Goal: Task Accomplishment & Management: Manage account settings

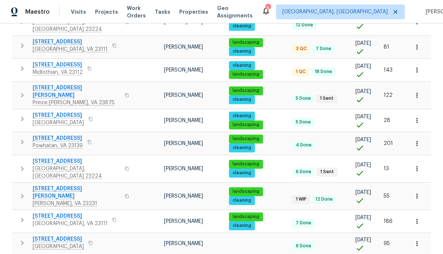
scroll to position [426, 0]
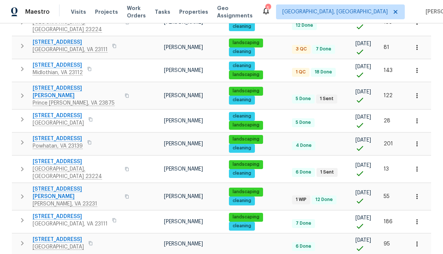
click at [122, 160] on button "button" at bounding box center [126, 169] width 9 height 18
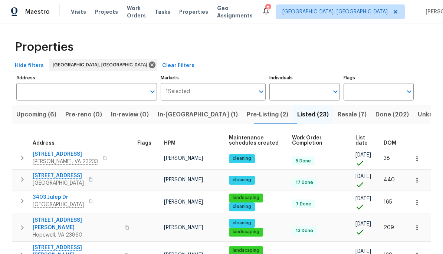
scroll to position [0, 0]
click at [247, 117] on span "Pre-Listing (2)" at bounding box center [268, 114] width 42 height 10
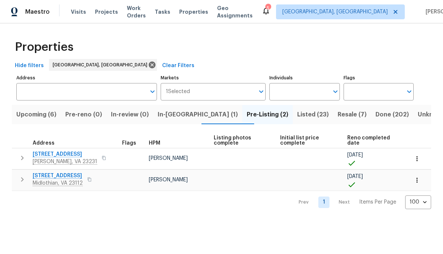
click at [69, 180] on span "Midlothian, VA 23112" at bounding box center [58, 182] width 50 height 7
click at [69, 156] on span "1617 Almond Creek Ct" at bounding box center [65, 154] width 65 height 7
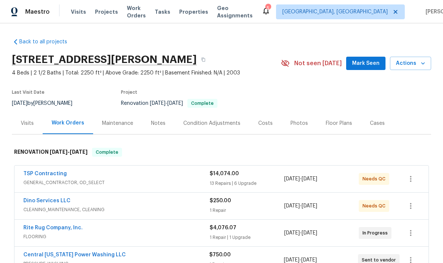
click at [296, 122] on div "Photos" at bounding box center [298, 123] width 17 height 7
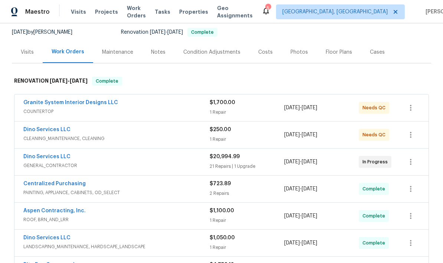
scroll to position [72, 0]
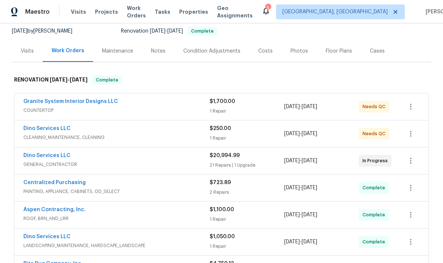
click at [51, 156] on link "Dino Services LLC" at bounding box center [46, 155] width 47 height 5
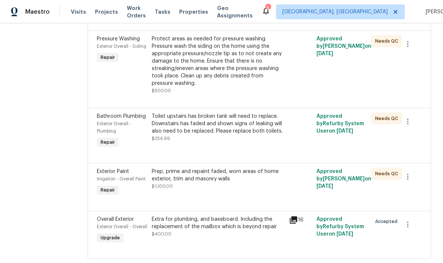
scroll to position [1673, 0]
click at [189, 218] on div "Extra for plumbing, and baseboard. Including the replacement of the mailbox whi…" at bounding box center [218, 227] width 133 height 22
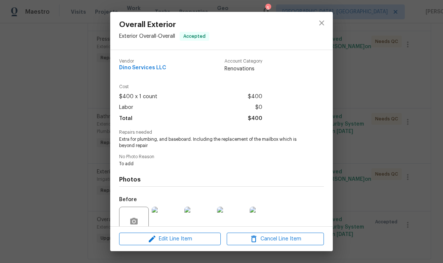
click at [181, 212] on img at bounding box center [167, 222] width 30 height 30
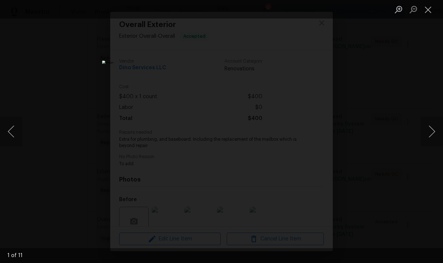
click at [425, 12] on button "Close lightbox" at bounding box center [427, 9] width 15 height 13
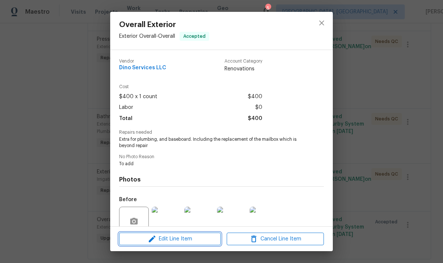
click at [181, 244] on button "Edit Line Item" at bounding box center [170, 239] width 102 height 13
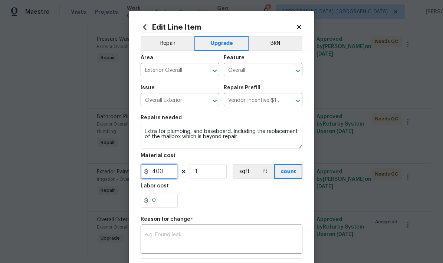
click at [169, 168] on input "400" at bounding box center [159, 171] width 37 height 15
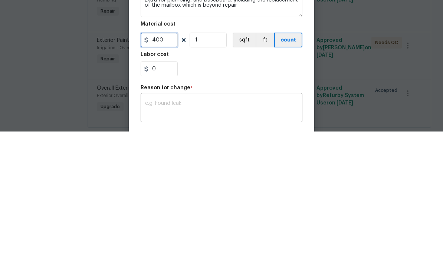
click at [164, 164] on input "400" at bounding box center [159, 171] width 37 height 15
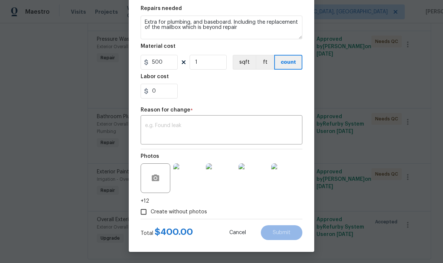
scroll to position [111, 0]
type input "500"
click at [277, 129] on textarea at bounding box center [221, 131] width 153 height 16
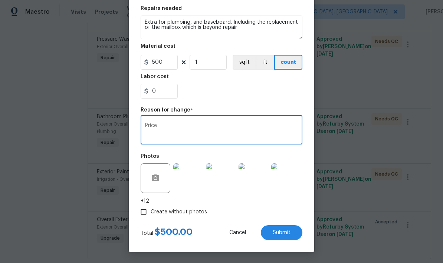
type textarea "Price"
click at [286, 232] on span "Submit" at bounding box center [282, 233] width 18 height 6
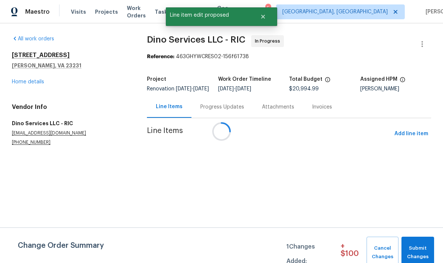
scroll to position [0, 0]
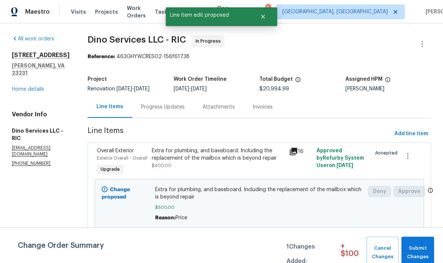
click at [420, 253] on span "Submit Changes" at bounding box center [417, 252] width 25 height 17
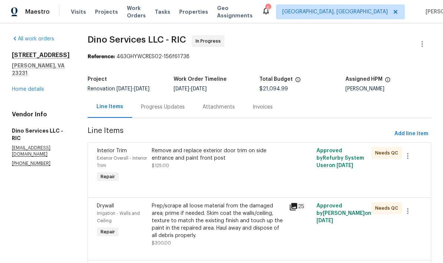
click at [39, 92] on link "Home details" at bounding box center [28, 89] width 32 height 5
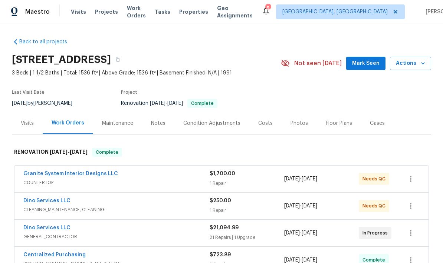
click at [302, 123] on div "Photos" at bounding box center [298, 123] width 17 height 7
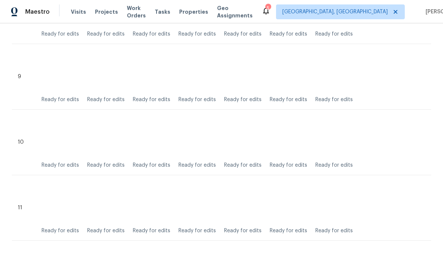
scroll to position [676, 0]
